Goal: Find specific page/section: Find specific page/section

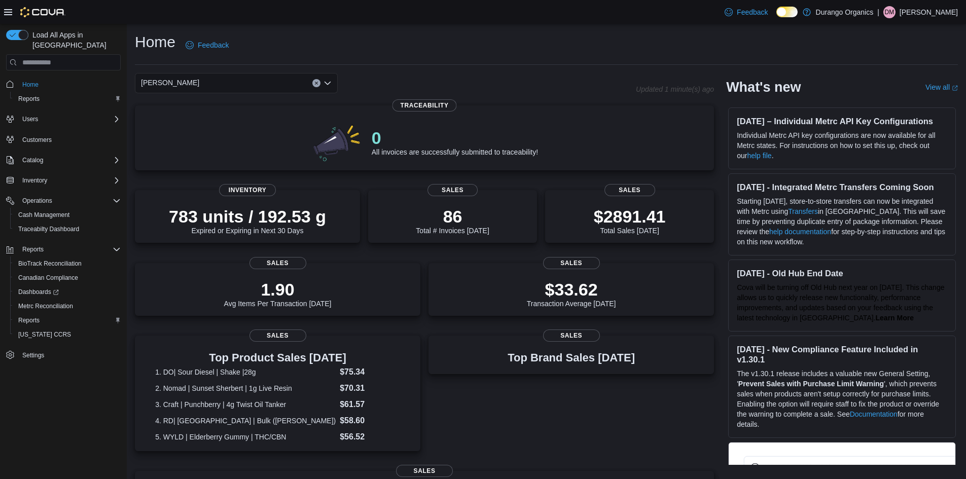
click at [263, 78] on div "[PERSON_NAME]" at bounding box center [236, 83] width 203 height 20
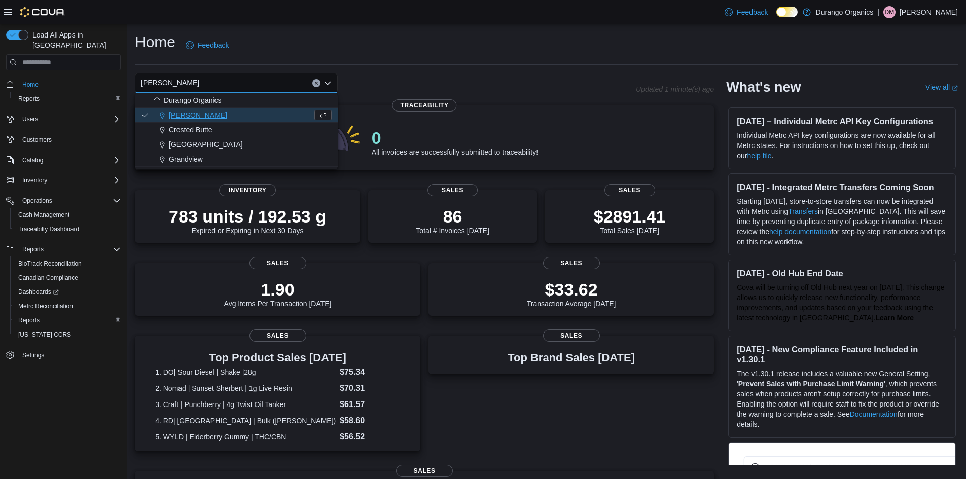
click at [189, 132] on span "Crested Butte" at bounding box center [191, 130] width 44 height 10
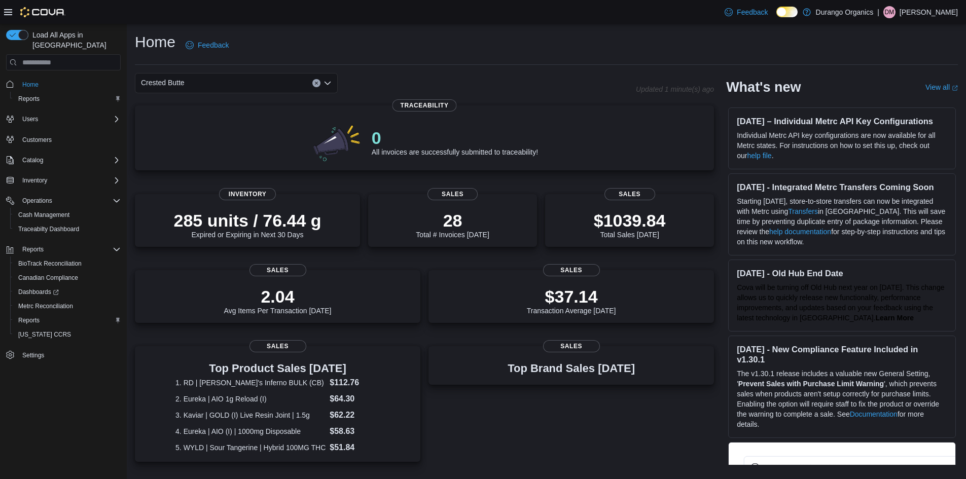
click at [254, 82] on div "Crested Butte Combo box. Selected. Crested Butte. Press Backspace to delete Cre…" at bounding box center [236, 83] width 203 height 20
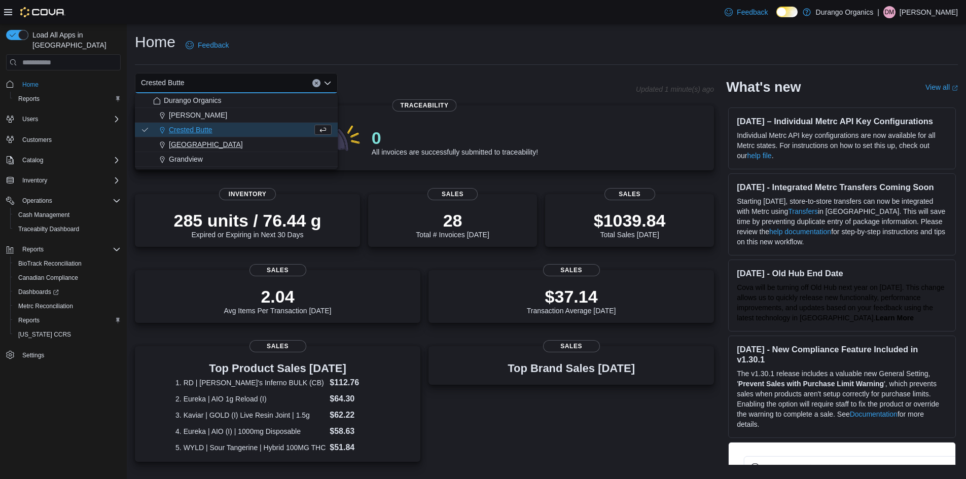
click at [190, 145] on span "[GEOGRAPHIC_DATA]" at bounding box center [206, 144] width 74 height 10
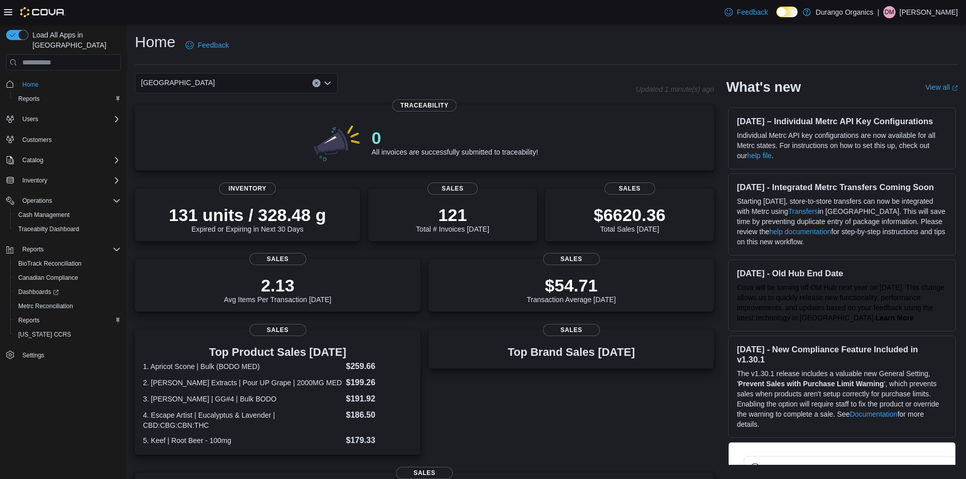
click at [258, 84] on div "Durango Combo box. Selected. [GEOGRAPHIC_DATA]. Press Backspace to delete [GEOG…" at bounding box center [236, 83] width 203 height 20
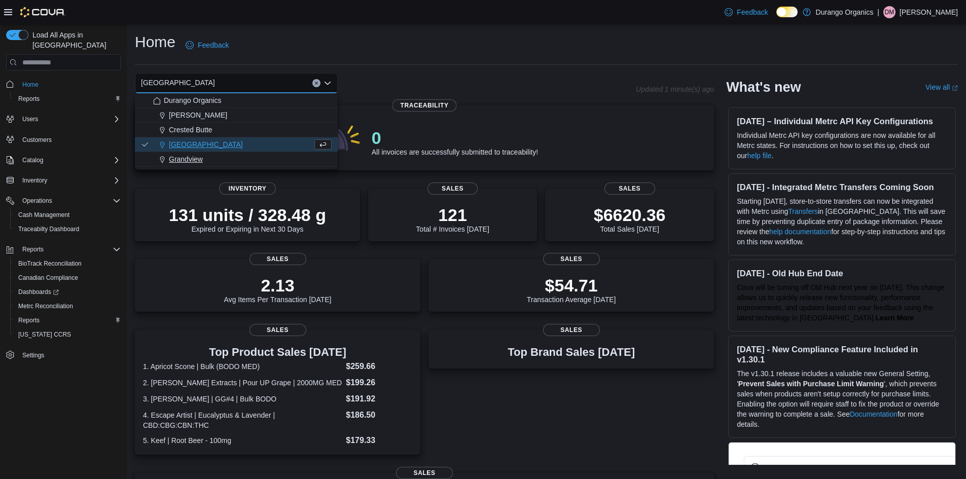
click at [182, 158] on span "Grandview" at bounding box center [186, 159] width 34 height 10
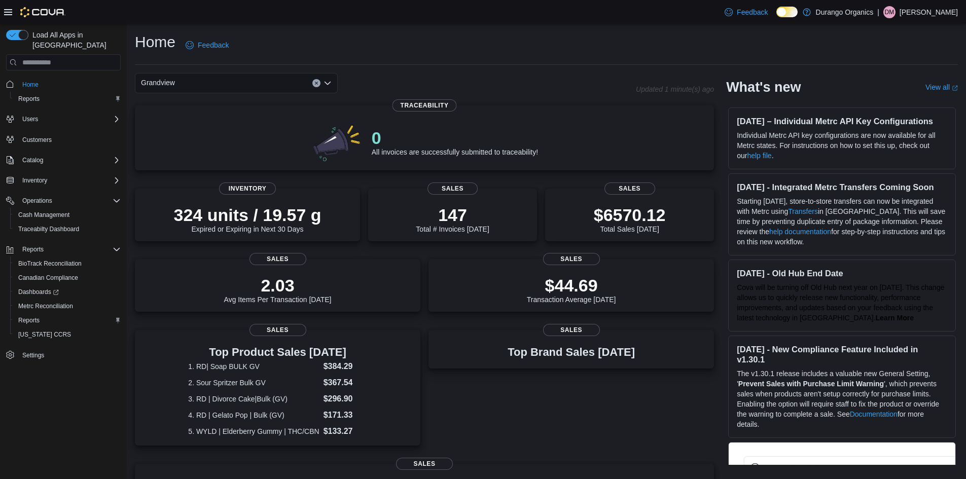
click at [276, 83] on div "Grandview Combo box. Selected. [GEOGRAPHIC_DATA]. Press Backspace to delete [GE…" at bounding box center [236, 83] width 203 height 20
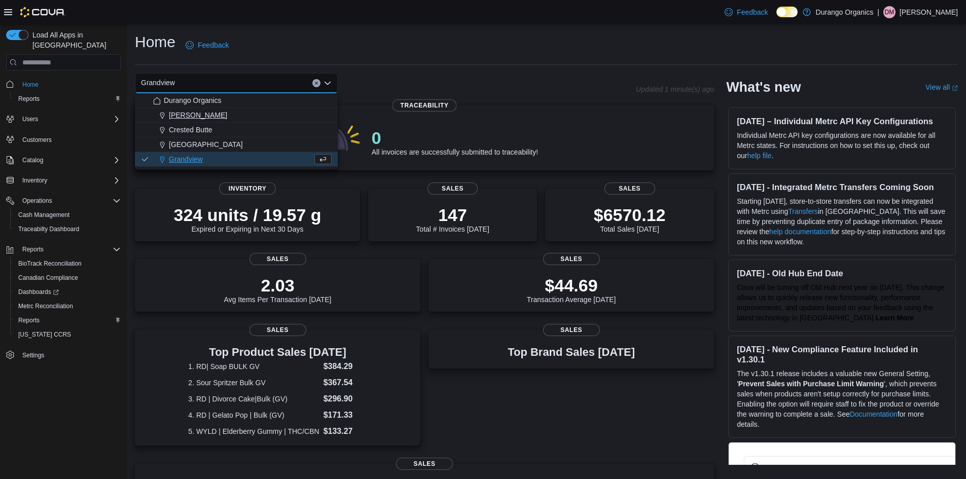
click at [189, 114] on span "[PERSON_NAME]" at bounding box center [198, 115] width 58 height 10
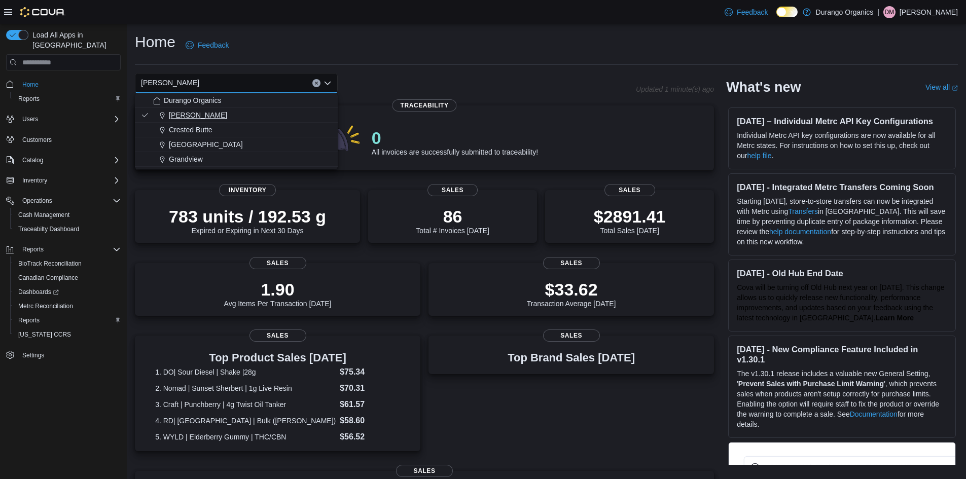
click at [184, 117] on span "[PERSON_NAME]" at bounding box center [198, 115] width 58 height 10
